Goal: Find specific page/section: Find specific page/section

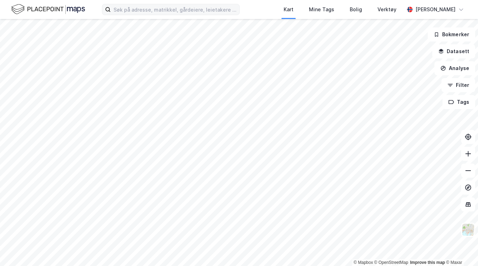
click at [237, 8] on label at bounding box center [171, 9] width 138 height 11
click at [237, 8] on input at bounding box center [175, 9] width 129 height 11
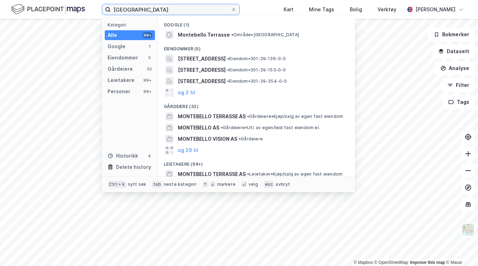
type input "[GEOGRAPHIC_DATA]"
click at [231, 40] on div "Eiendommer (5)" at bounding box center [256, 46] width 197 height 13
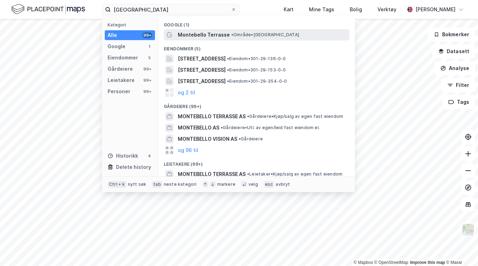
click at [229, 38] on div "Montebello Terrasse • Område • [GEOGRAPHIC_DATA]" at bounding box center [263, 35] width 170 height 8
